Goal: Task Accomplishment & Management: Manage account settings

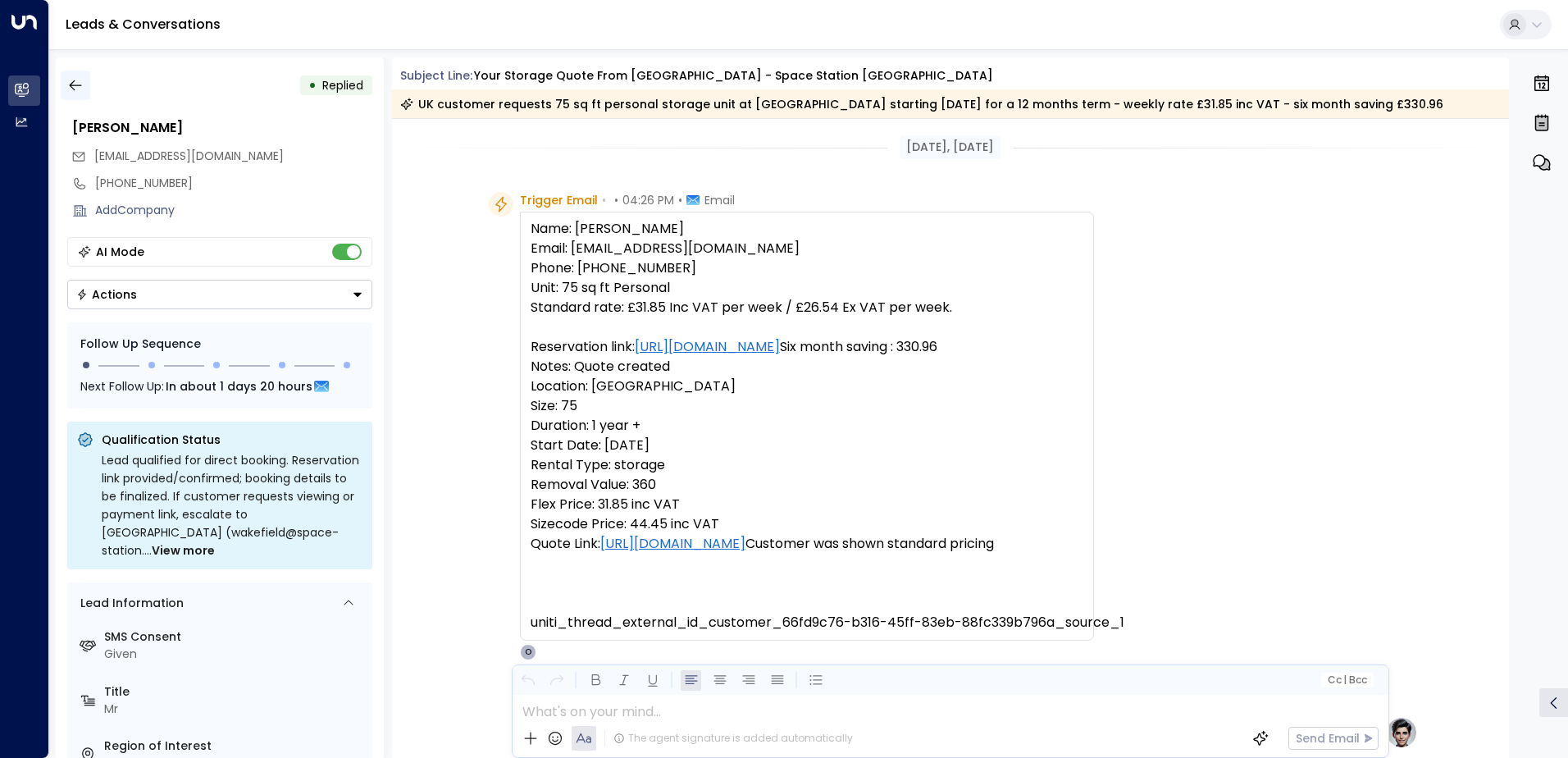
scroll to position [844, 0]
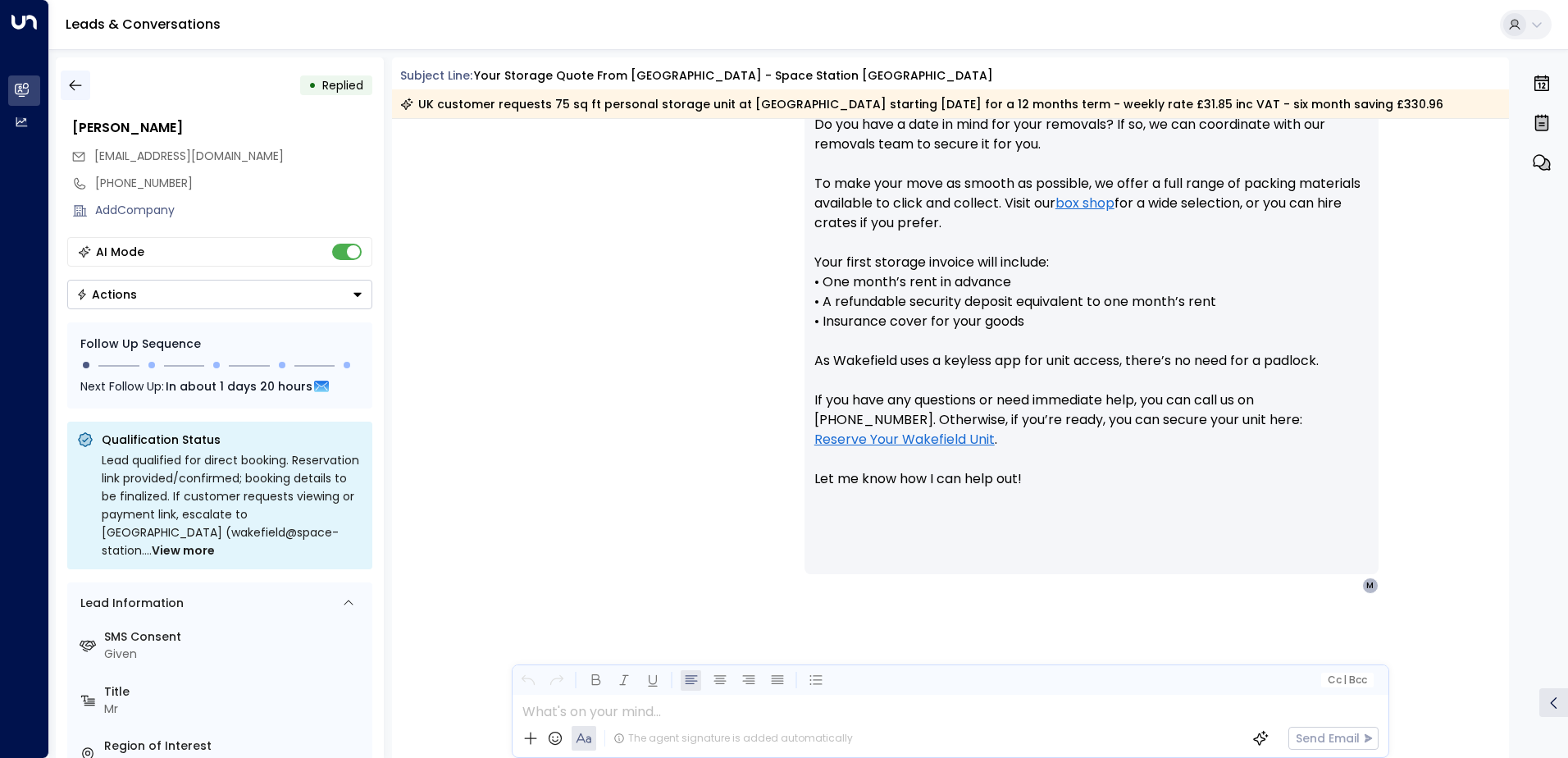
click at [85, 79] on button "button" at bounding box center [75, 85] width 30 height 30
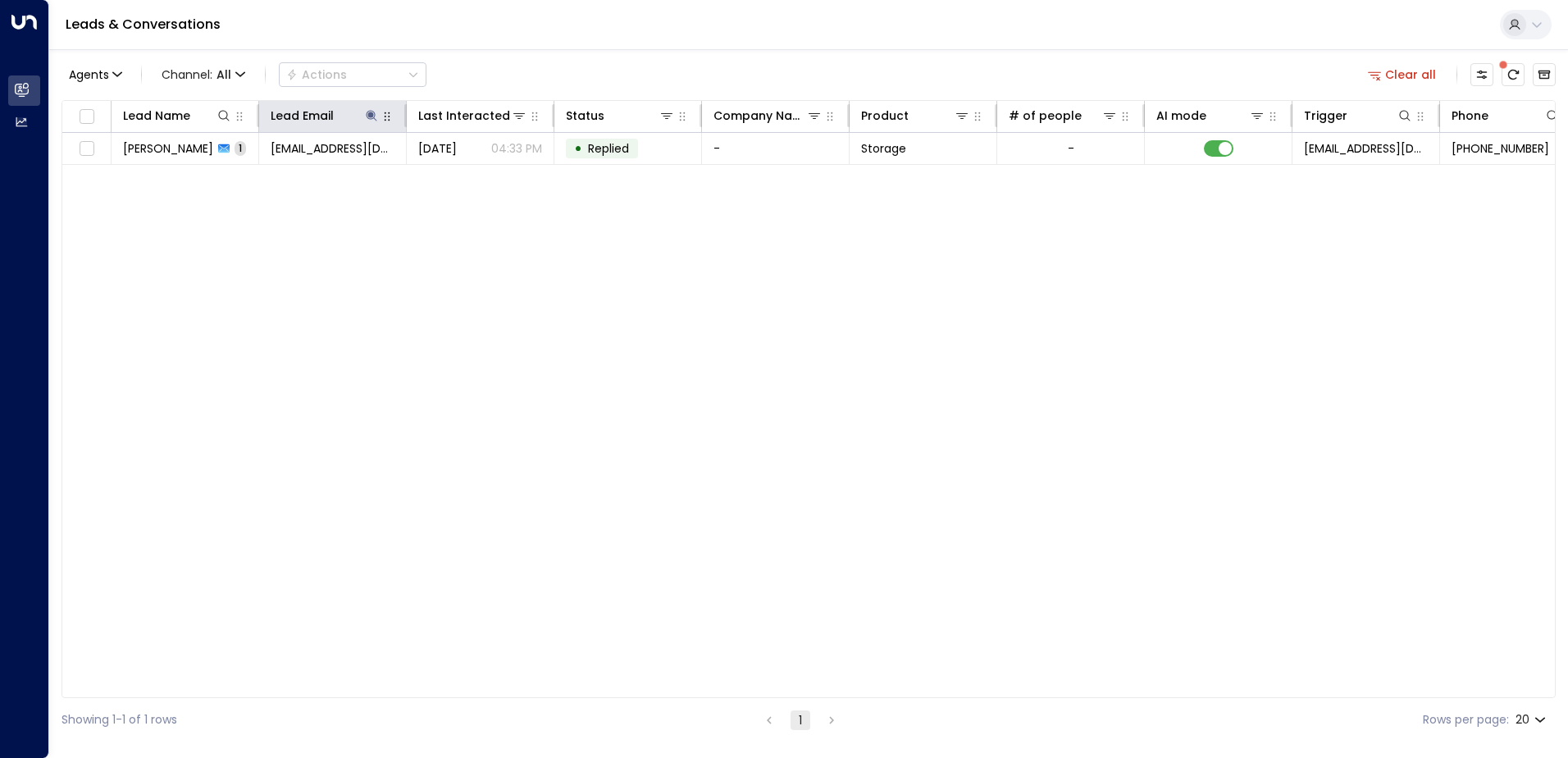
click at [381, 108] on div at bounding box center [387, 115] width 15 height 20
click at [371, 116] on icon at bounding box center [371, 115] width 10 height 10
click at [473, 178] on icon "button" at bounding box center [475, 175] width 10 height 10
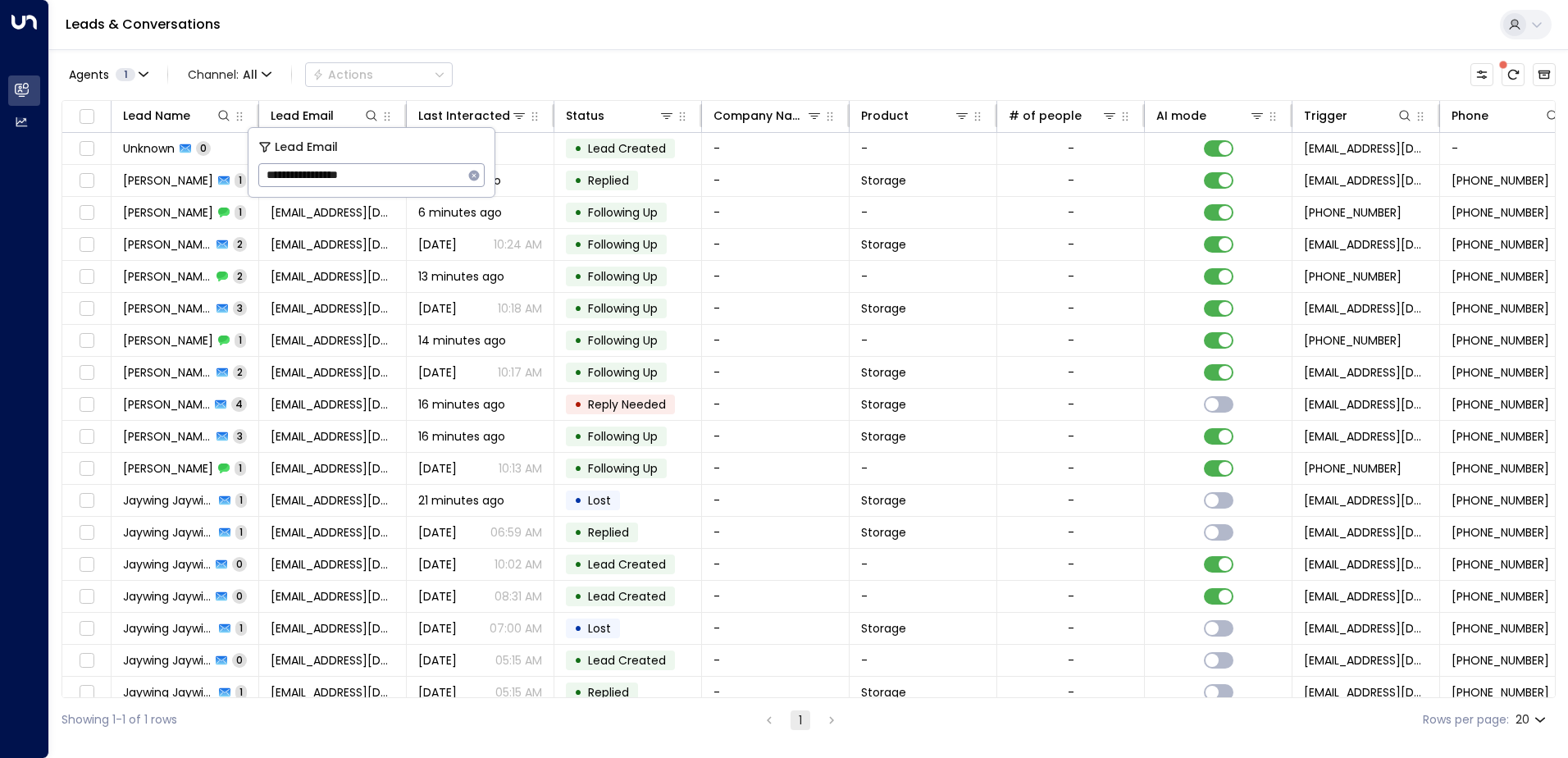
click at [452, 33] on div "Leads & Conversations" at bounding box center [809, 25] width 1519 height 50
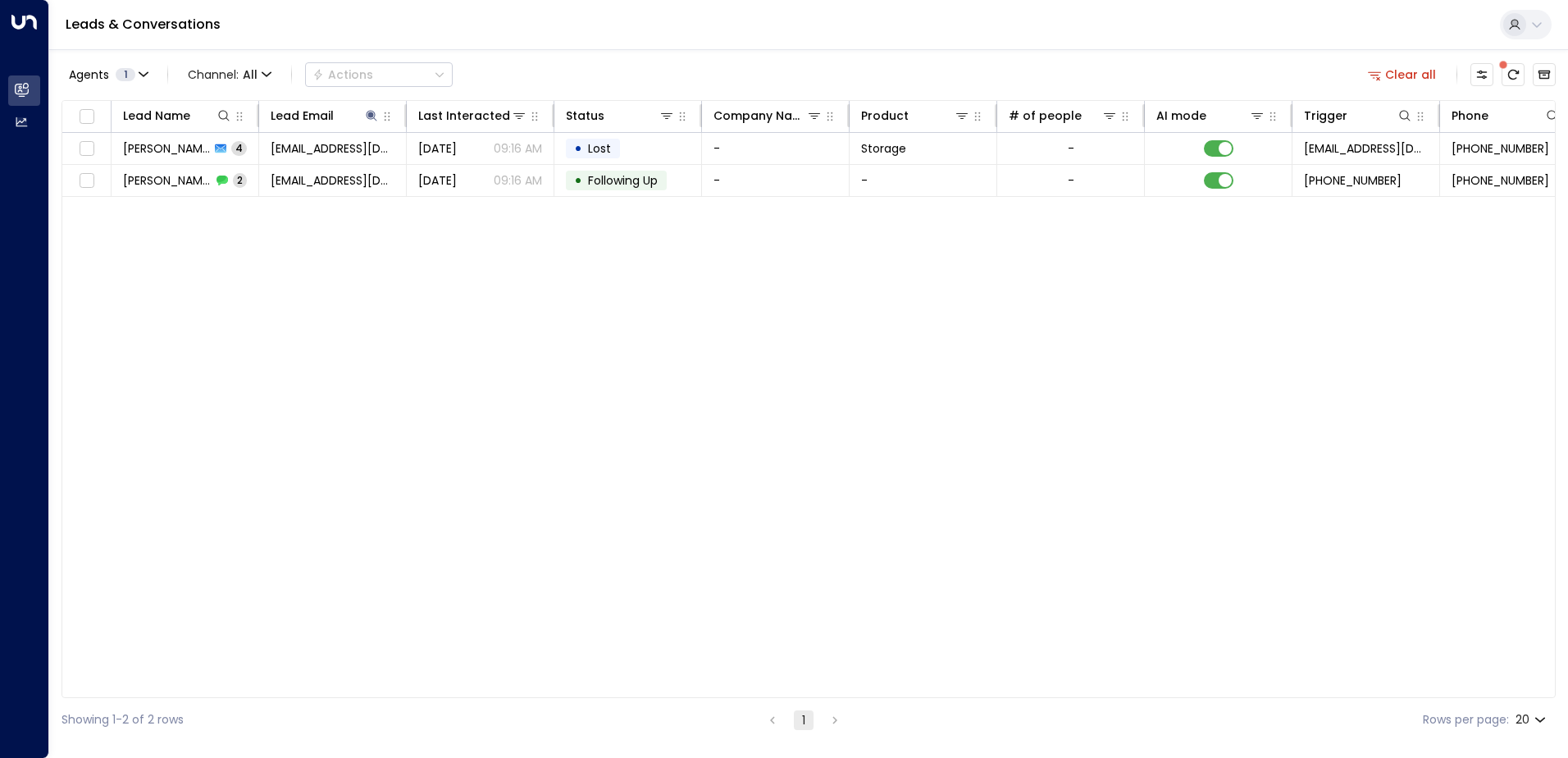
click at [178, 151] on span "[PERSON_NAME]" at bounding box center [166, 148] width 87 height 16
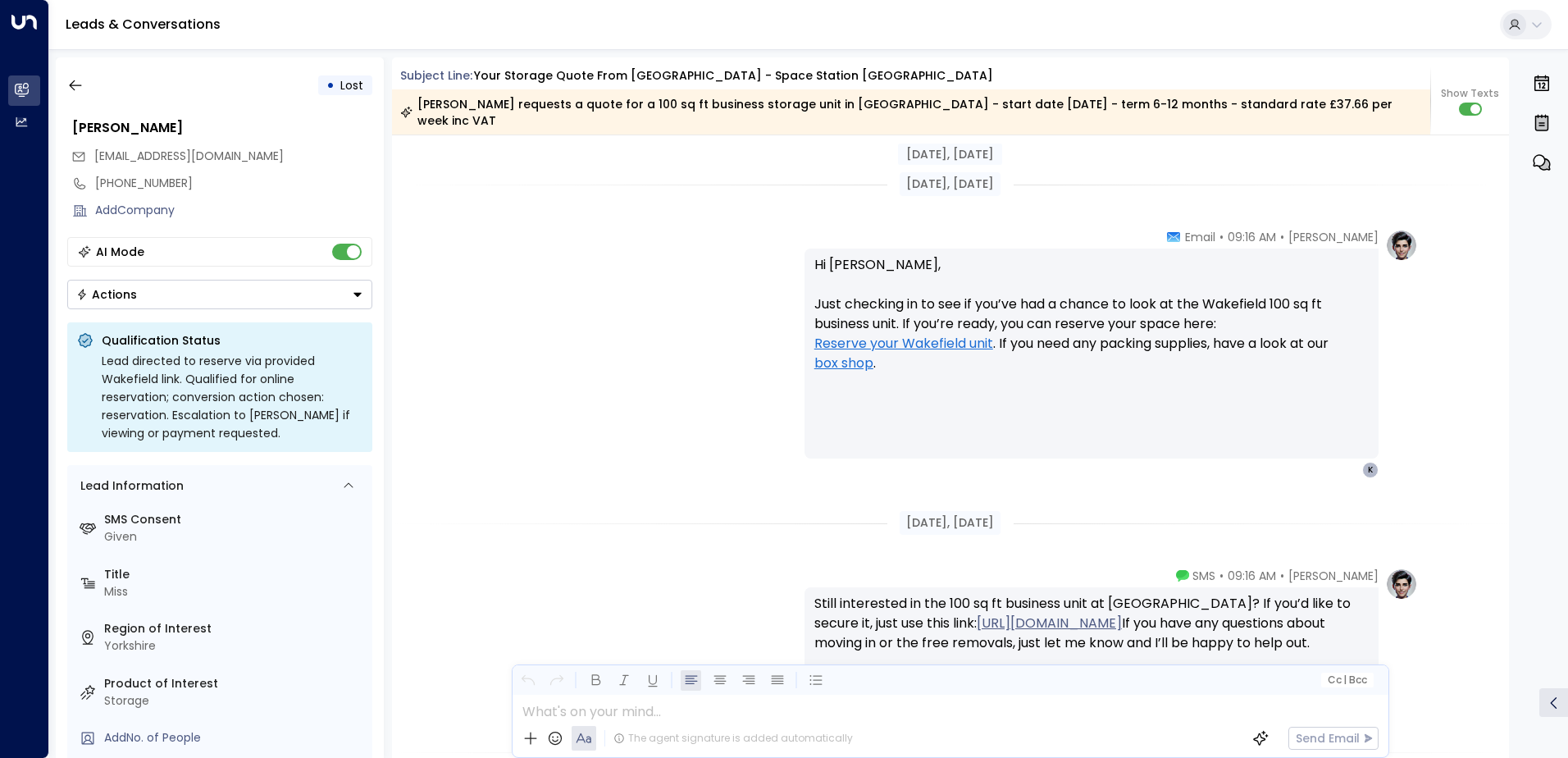
scroll to position [2495, 0]
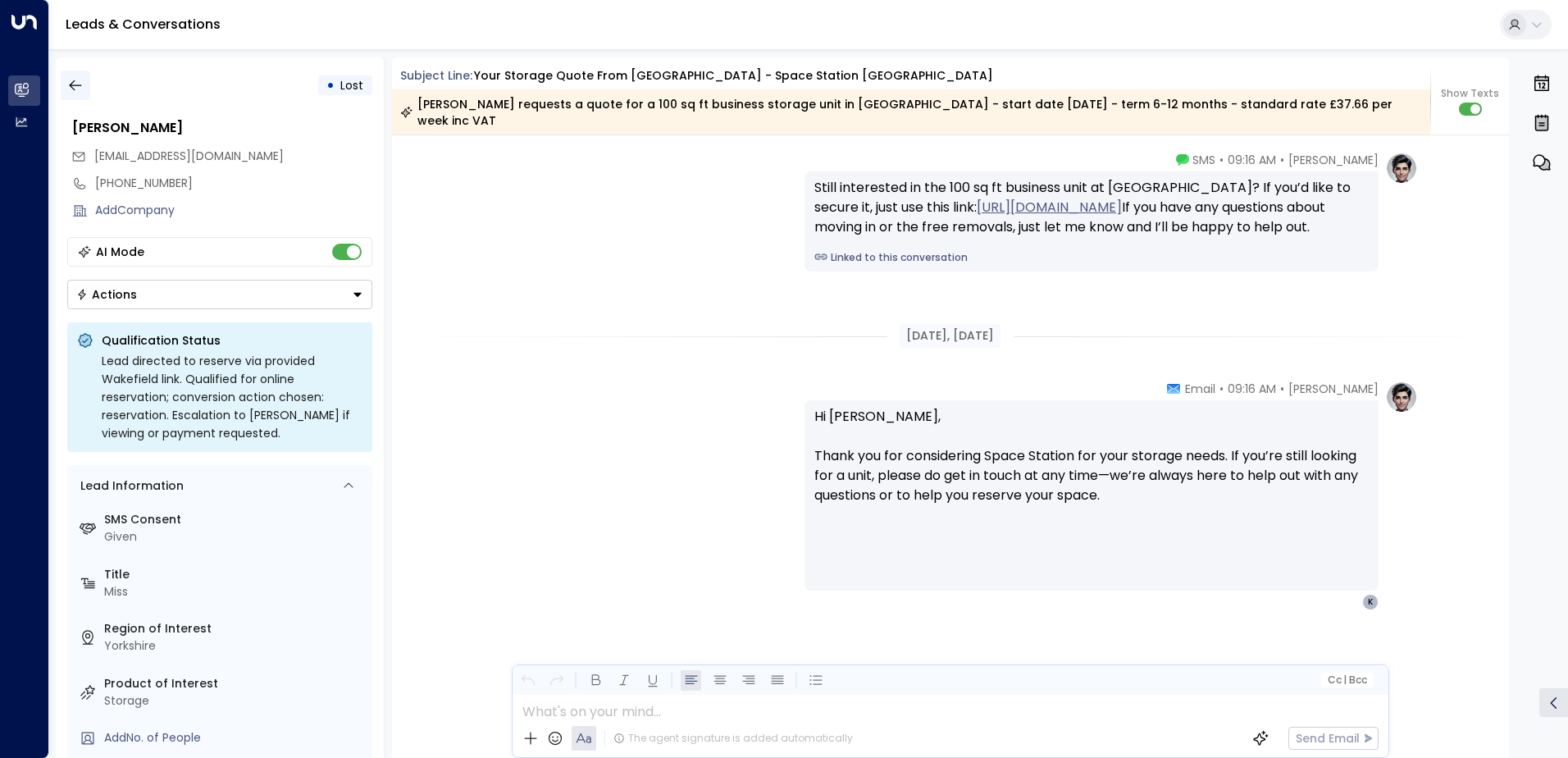
click at [84, 84] on button "button" at bounding box center [75, 85] width 30 height 30
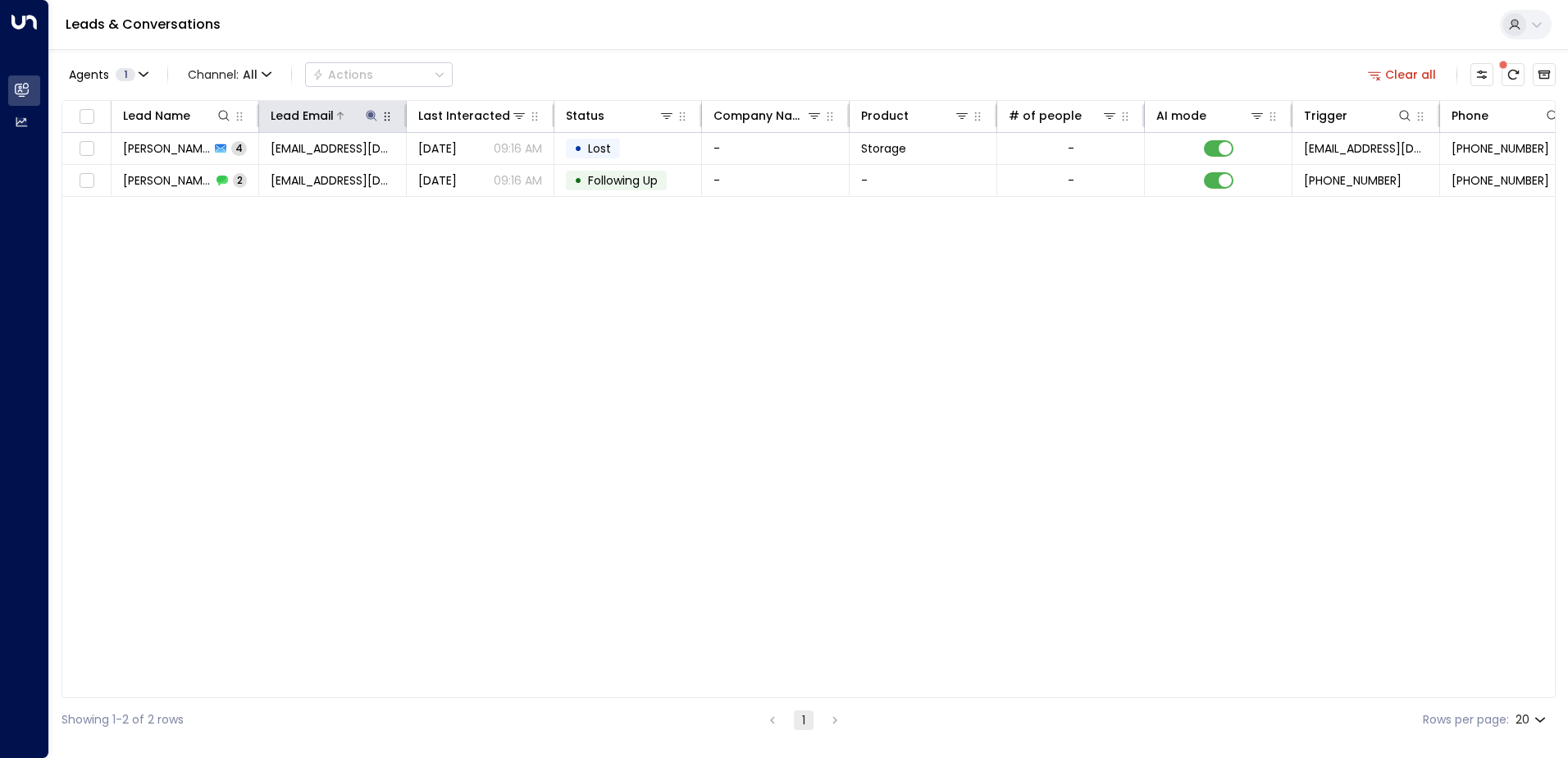
click at [367, 112] on icon at bounding box center [371, 115] width 13 height 13
click at [475, 175] on icon "button" at bounding box center [474, 175] width 13 height 13
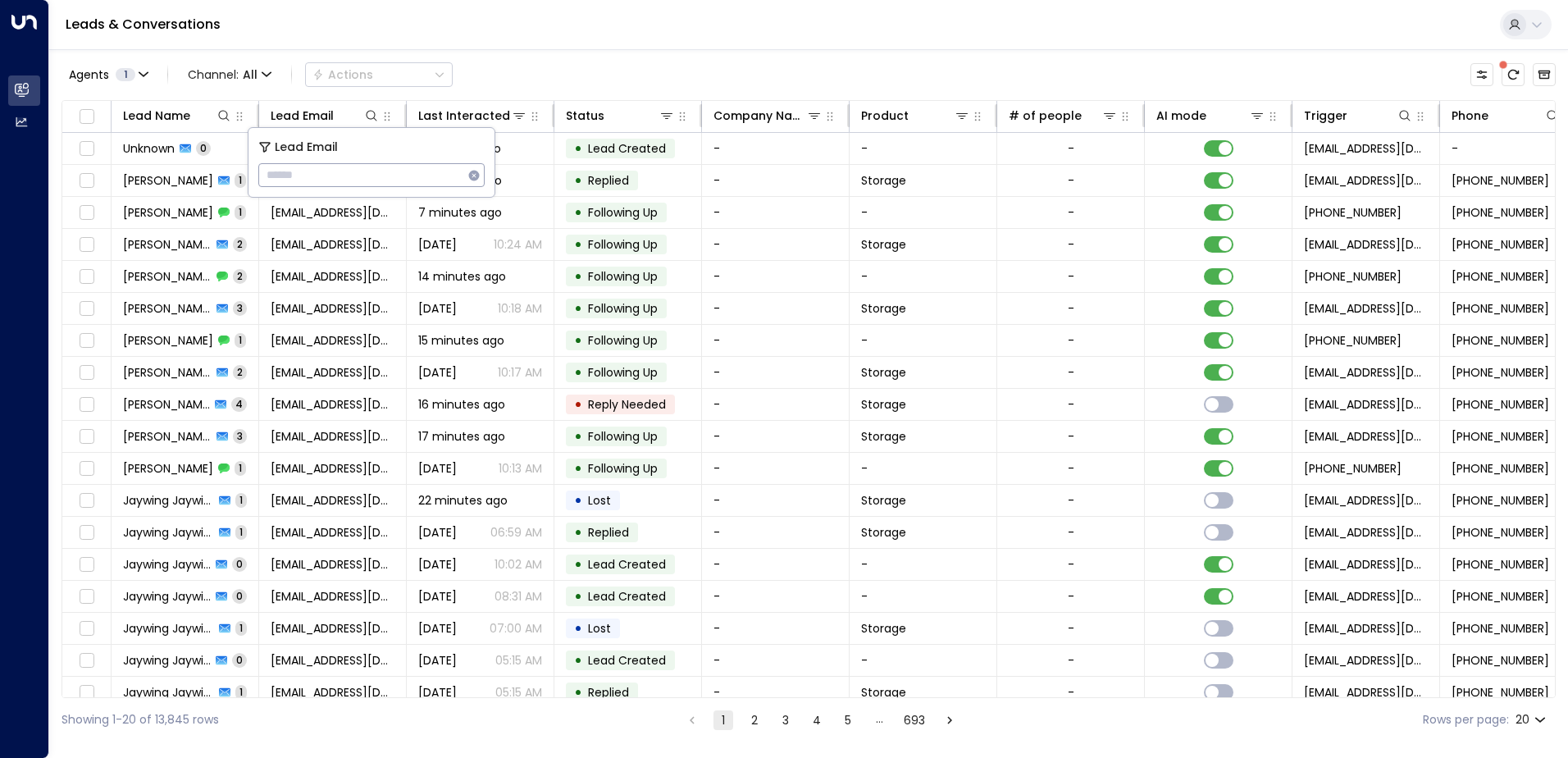
type input "**********"
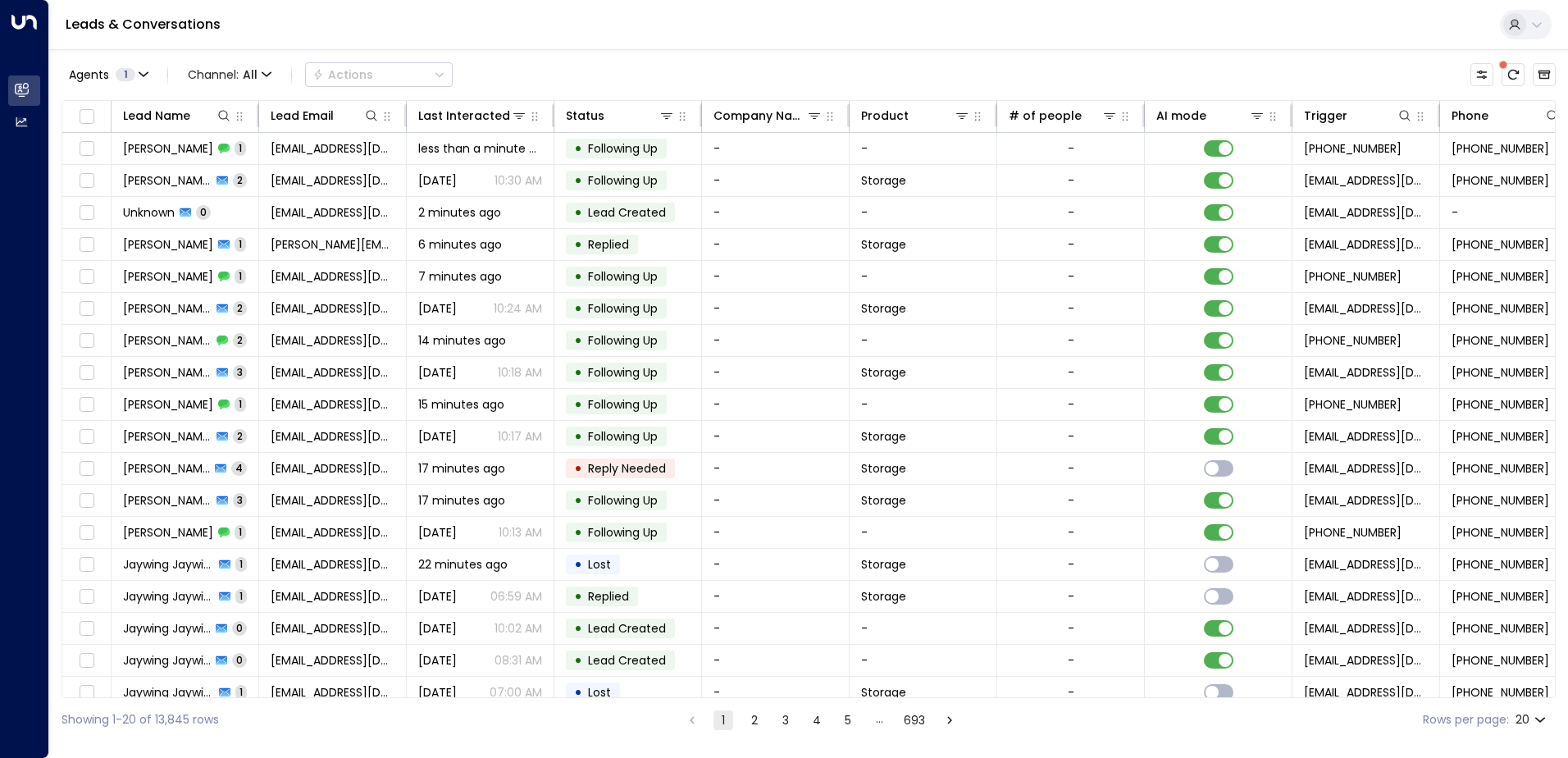
click at [402, 26] on div "Leads & Conversations" at bounding box center [809, 25] width 1519 height 50
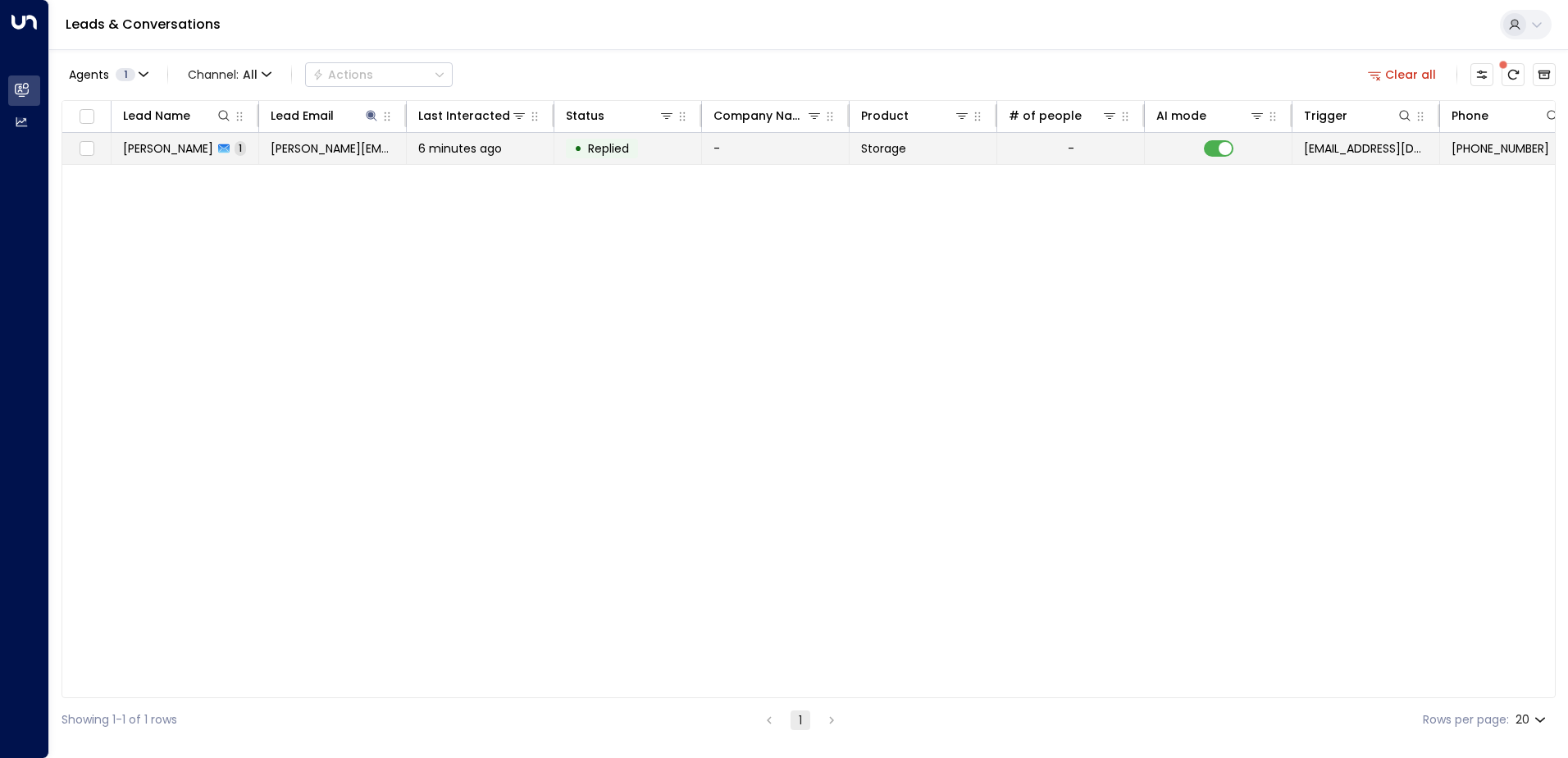
click at [158, 153] on span "[PERSON_NAME]" at bounding box center [168, 148] width 90 height 16
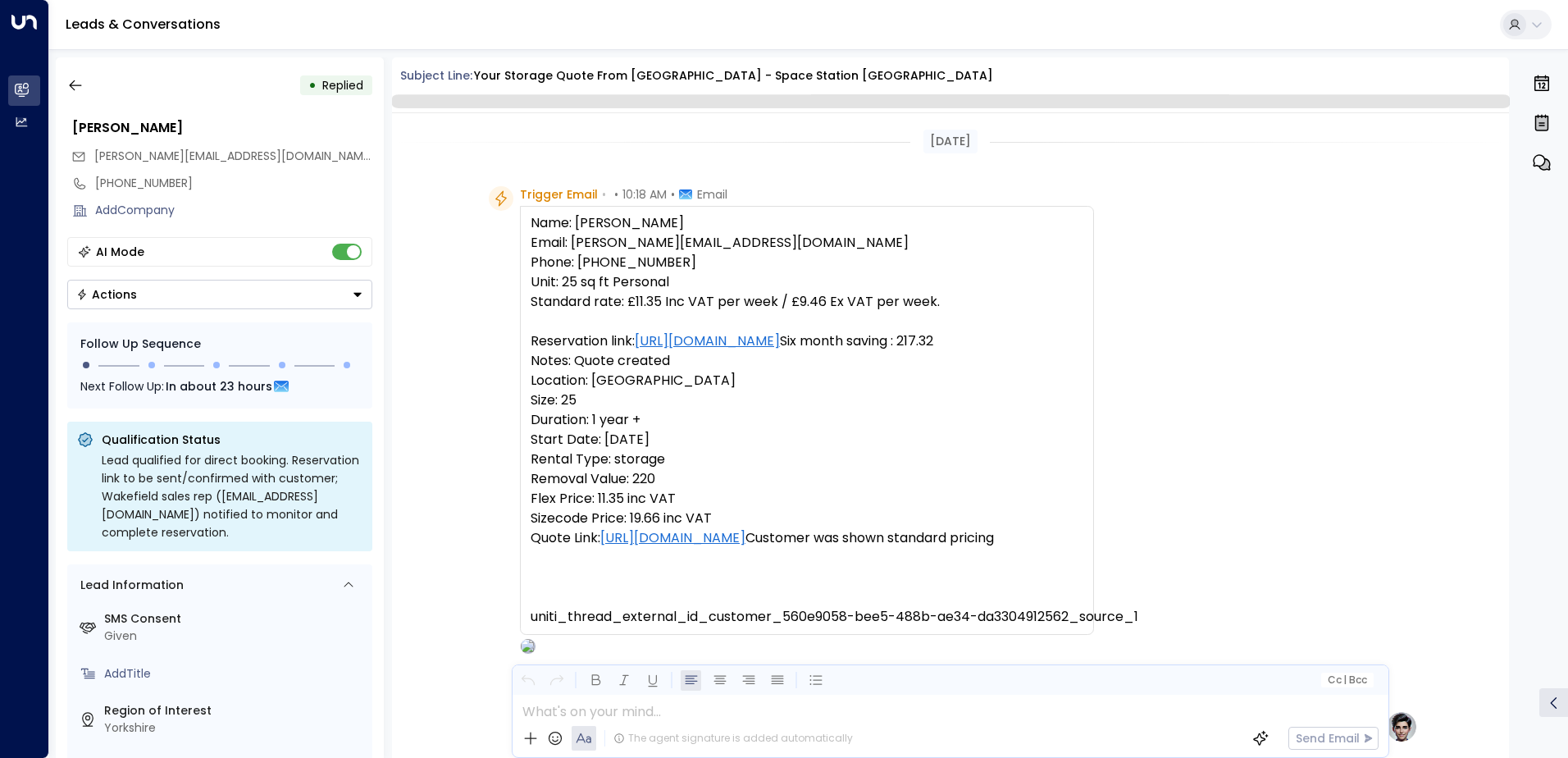
scroll to position [619, 0]
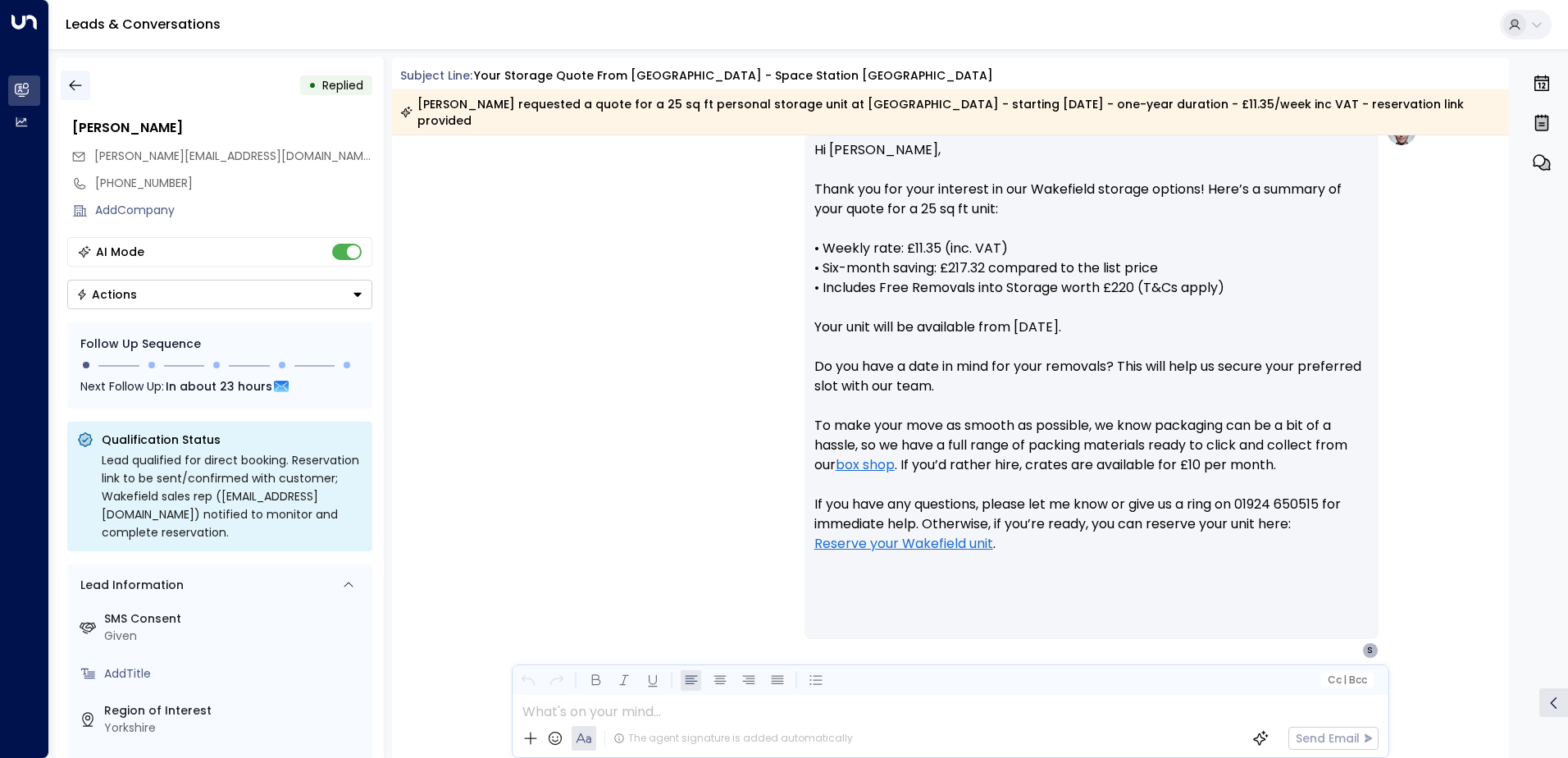
click at [79, 86] on icon "button" at bounding box center [75, 85] width 16 height 16
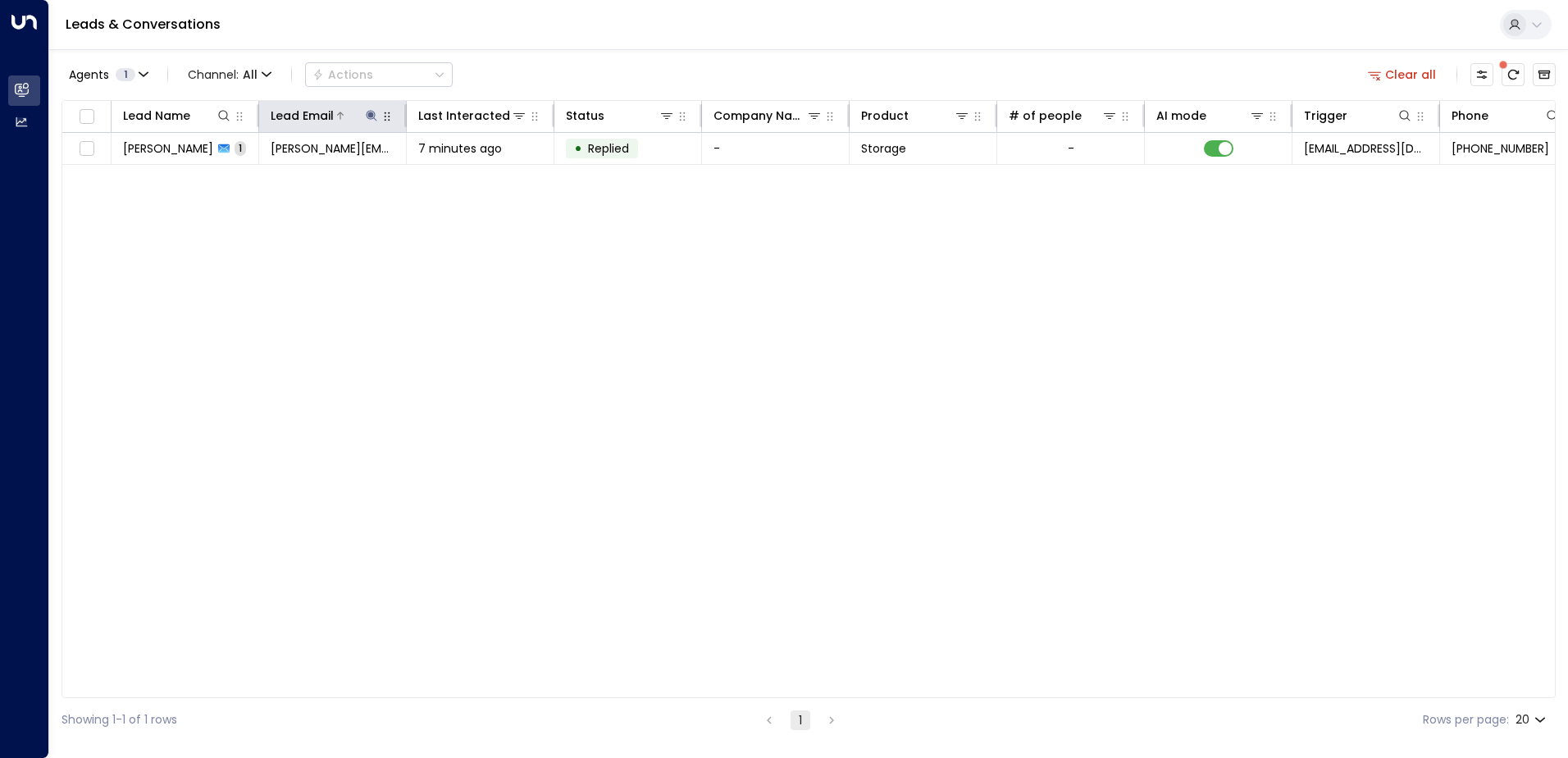
click at [369, 117] on icon at bounding box center [371, 115] width 13 height 13
click at [470, 176] on icon "button" at bounding box center [475, 175] width 10 height 10
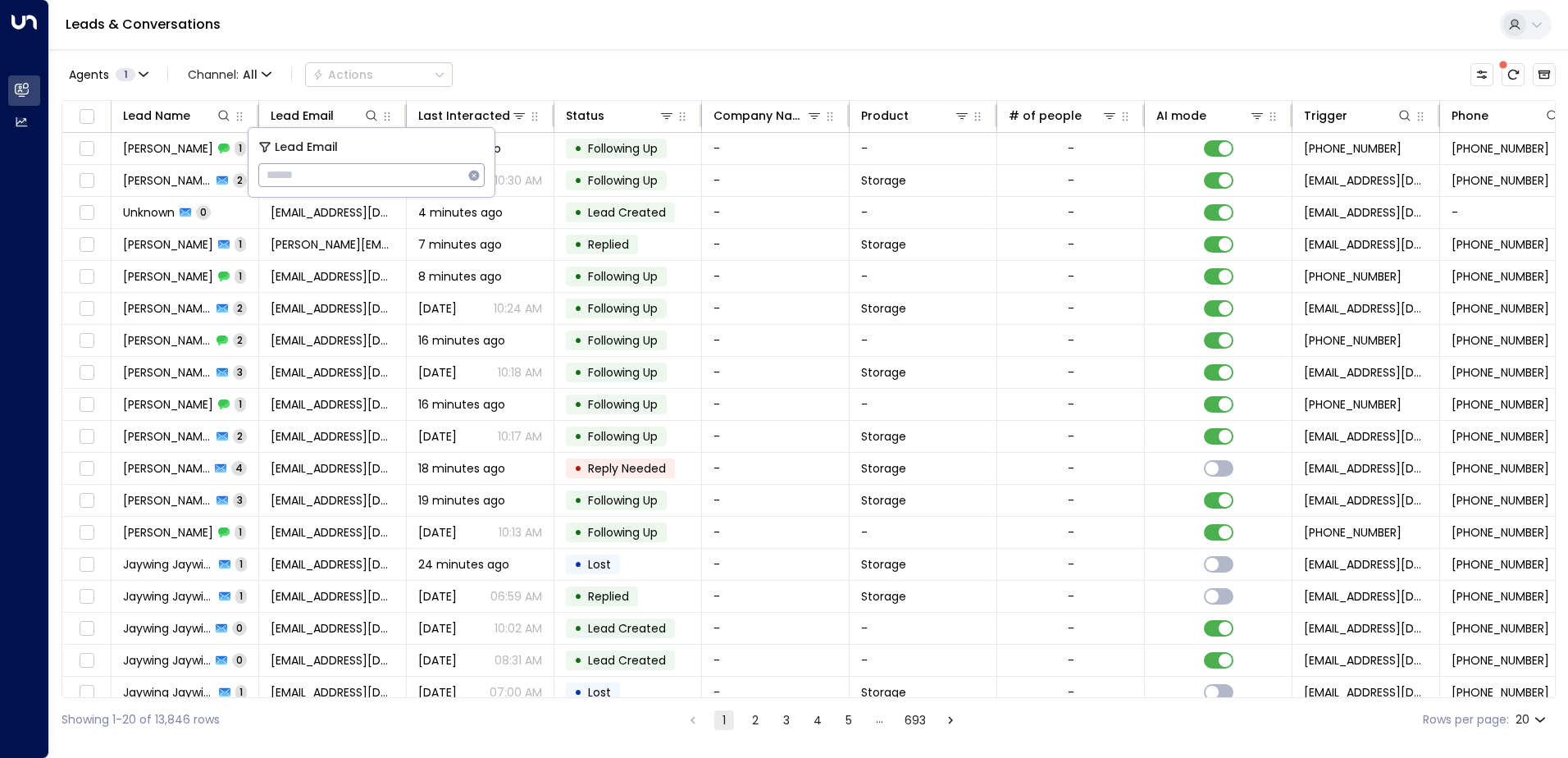
type input "**********"
click at [475, 30] on div "Leads & Conversations" at bounding box center [809, 25] width 1519 height 50
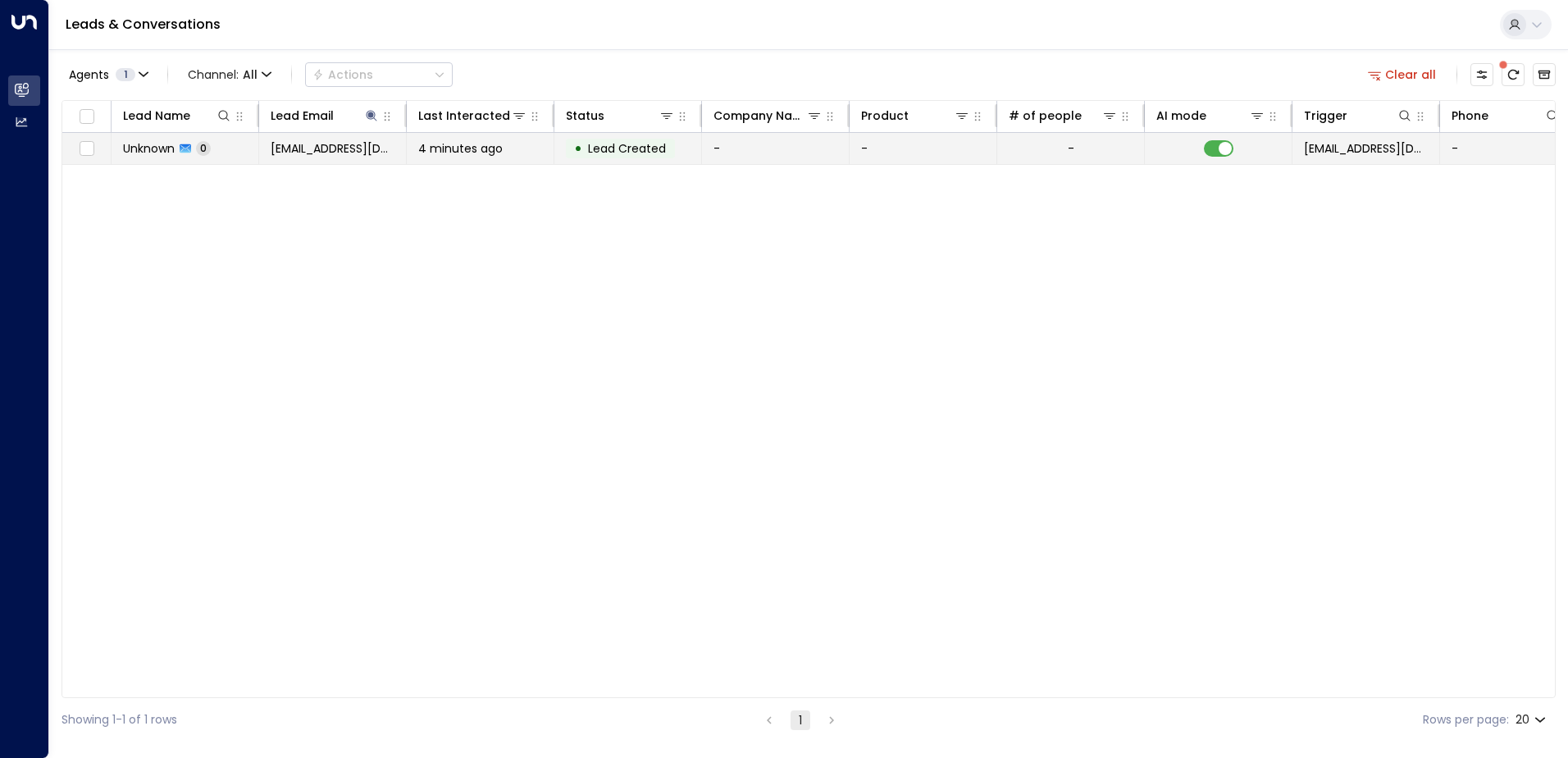
click at [405, 162] on td "[EMAIL_ADDRESS][DOMAIN_NAME]" at bounding box center [333, 149] width 148 height 32
